Goal: Task Accomplishment & Management: Use online tool/utility

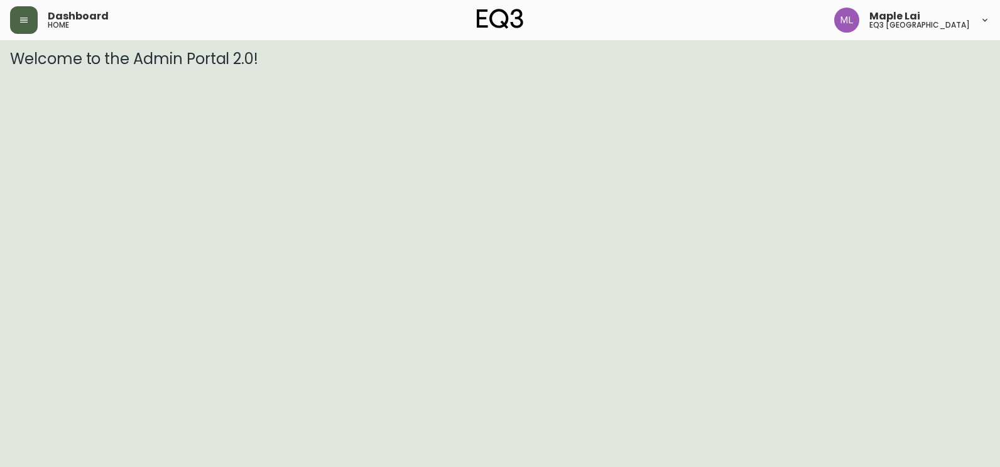
drag, startPoint x: 371, startPoint y: 105, endPoint x: 21, endPoint y: 24, distance: 359.1
click at [21, 24] on icon "button" at bounding box center [24, 20] width 10 height 10
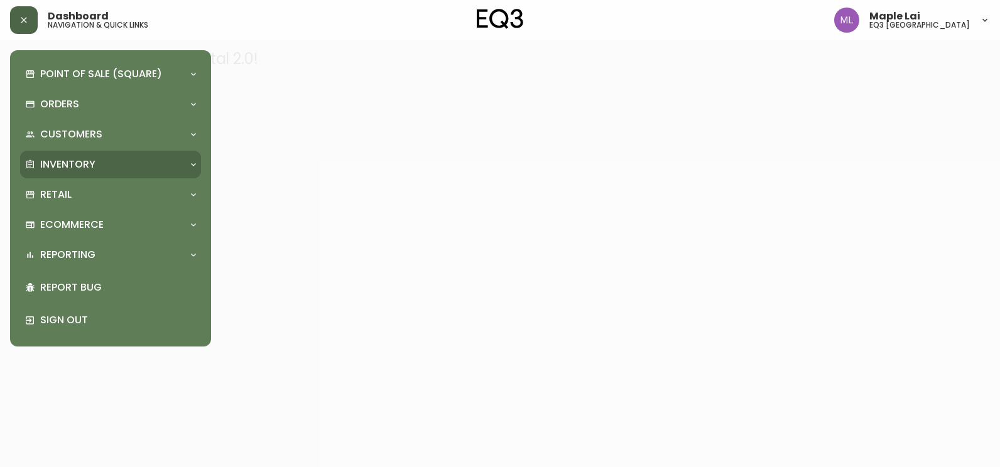
click at [100, 163] on div "Inventory" at bounding box center [104, 165] width 158 height 14
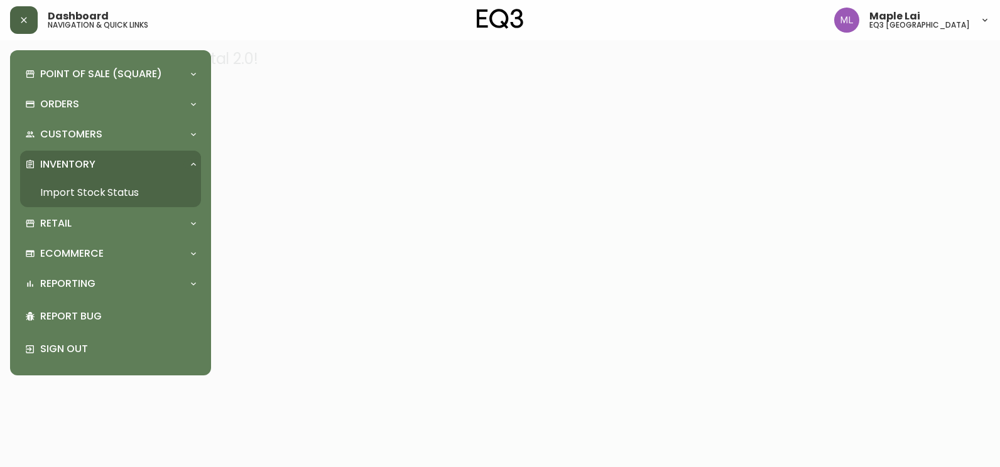
click at [89, 197] on link "Import Stock Status" at bounding box center [110, 192] width 181 height 29
